Goal: Task Accomplishment & Management: Manage account settings

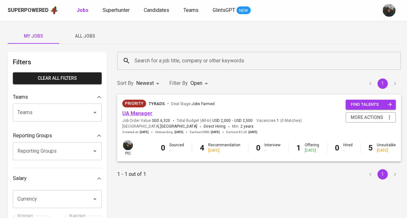
click at [140, 114] on link "UA Manager" at bounding box center [137, 113] width 30 height 6
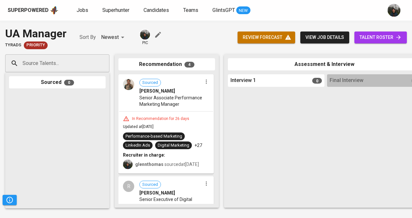
click at [203, 83] on icon "button" at bounding box center [206, 82] width 6 height 6
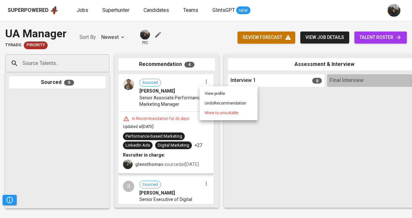
click at [219, 110] on span "Move to unsuitable" at bounding box center [222, 113] width 34 height 6
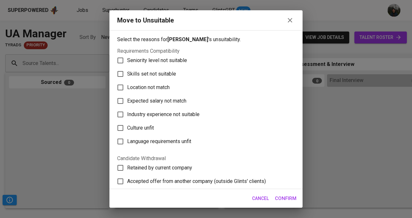
click at [146, 73] on span "Skills set not suitable" at bounding box center [151, 74] width 49 height 8
click at [127, 73] on input "Skills set not suitable" at bounding box center [121, 74] width 14 height 14
checkbox input "true"
click at [284, 201] on span "Confirm" at bounding box center [286, 198] width 22 height 8
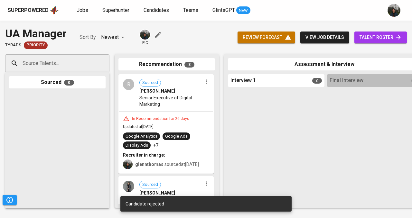
click at [205, 85] on button "button" at bounding box center [206, 82] width 8 height 8
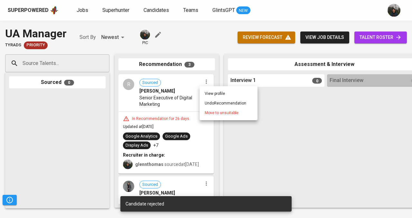
click at [216, 110] on span "Move to unsuitable" at bounding box center [222, 113] width 34 height 6
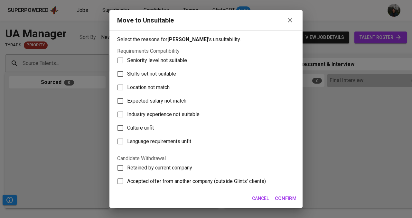
drag, startPoint x: 165, startPoint y: 101, endPoint x: 184, endPoint y: 111, distance: 21.2
click at [165, 101] on span "Expected salary not match" at bounding box center [156, 101] width 59 height 8
click at [127, 101] on input "Expected salary not match" at bounding box center [121, 101] width 14 height 14
checkbox input "true"
click at [288, 203] on button "Confirm" at bounding box center [285, 199] width 29 height 14
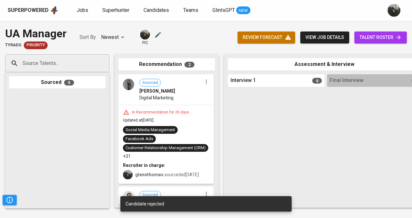
click at [203, 85] on icon "button" at bounding box center [206, 82] width 6 height 6
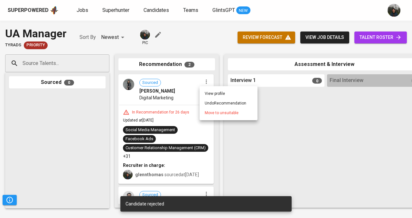
click at [209, 114] on span "Move to unsuitable" at bounding box center [222, 113] width 34 height 6
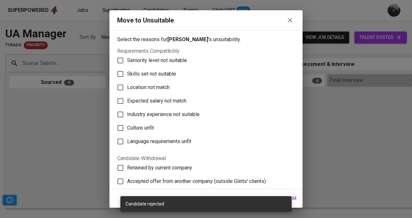
click at [166, 70] on label "Skills set not suitable" at bounding box center [202, 74] width 176 height 14
click at [127, 70] on input "Skills set not suitable" at bounding box center [121, 74] width 14 height 14
checkbox input "true"
click at [294, 197] on span "Confirm" at bounding box center [286, 198] width 22 height 8
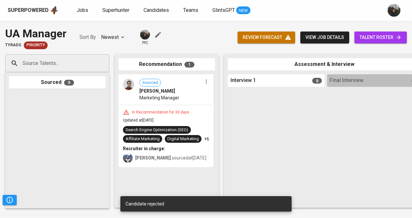
click at [207, 84] on icon "button" at bounding box center [206, 82] width 6 height 6
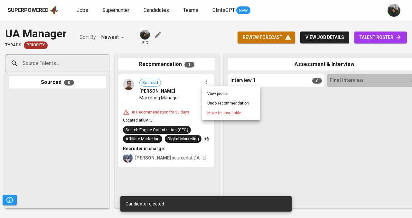
click at [207, 115] on li "Move to unsuitable" at bounding box center [231, 113] width 58 height 10
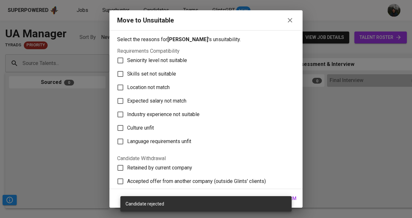
click at [167, 74] on span "Skills set not suitable" at bounding box center [151, 74] width 49 height 8
click at [127, 74] on input "Skills set not suitable" at bounding box center [121, 74] width 14 height 14
checkbox input "true"
click at [293, 197] on span "Confirm" at bounding box center [286, 198] width 22 height 8
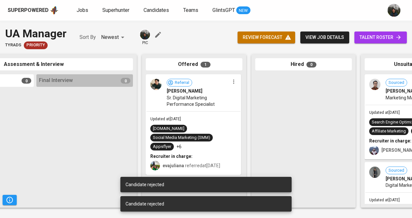
scroll to position [0, 292]
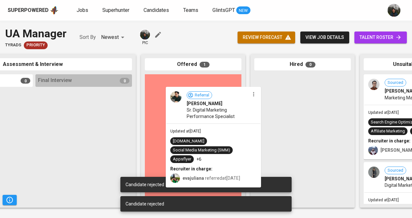
drag, startPoint x: 235, startPoint y: 102, endPoint x: 310, endPoint y: 121, distance: 77.7
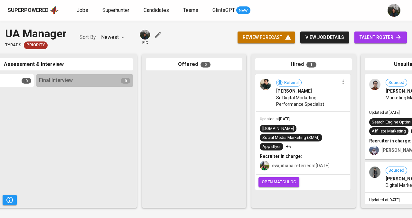
scroll to position [0, 354]
